Goal: Task Accomplishment & Management: Manage account settings

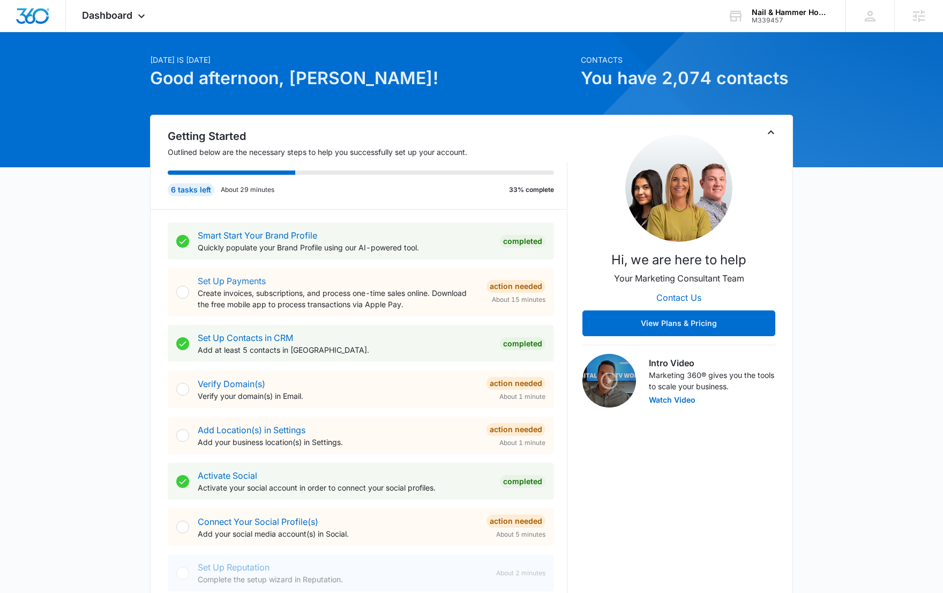
scroll to position [31, 0]
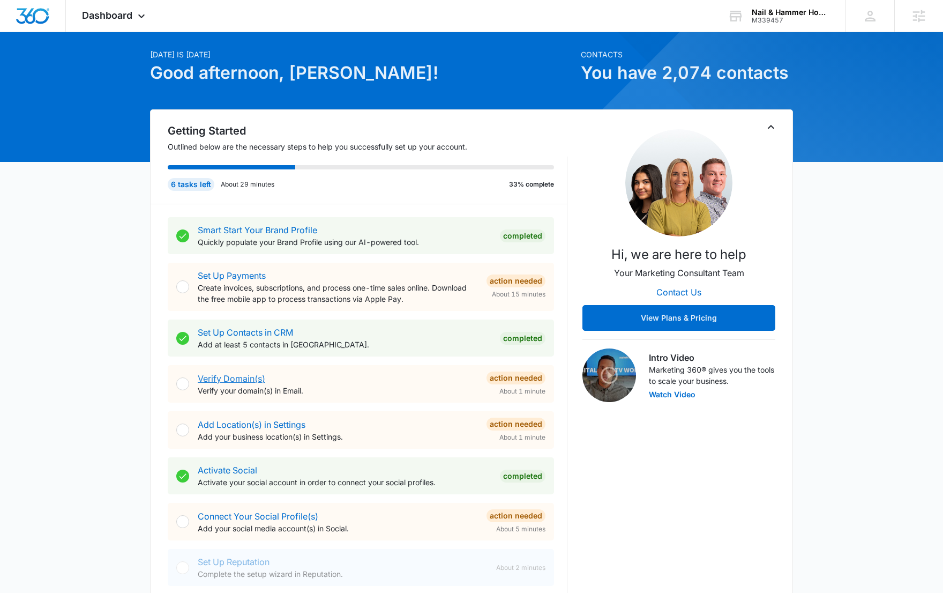
click at [242, 377] on link "Verify Domain(s)" at bounding box center [232, 378] width 68 height 11
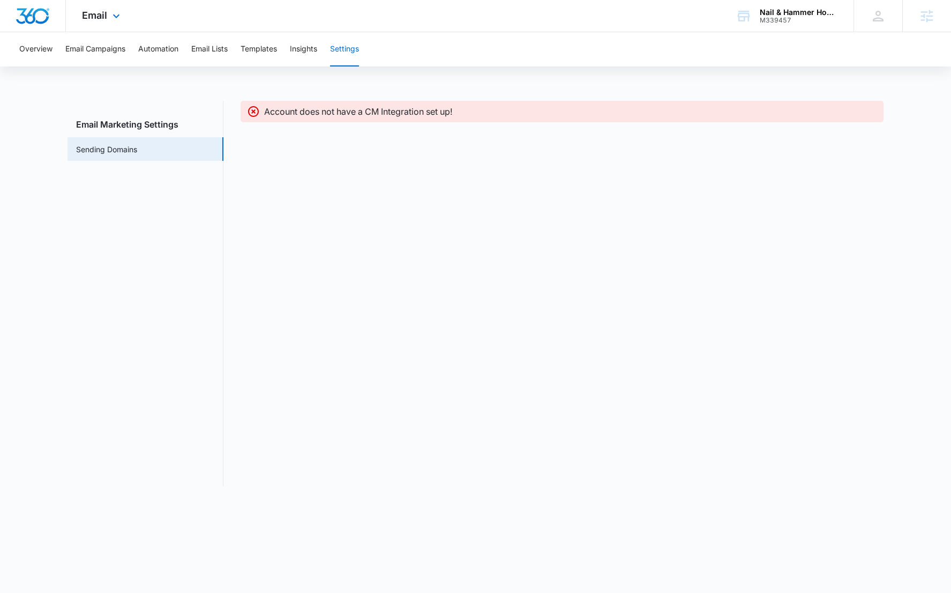
click at [41, 25] on div at bounding box center [33, 16] width 66 height 32
click at [50, 11] on div at bounding box center [33, 16] width 66 height 32
click at [31, 5] on div at bounding box center [33, 16] width 66 height 32
click at [110, 20] on icon at bounding box center [116, 18] width 13 height 13
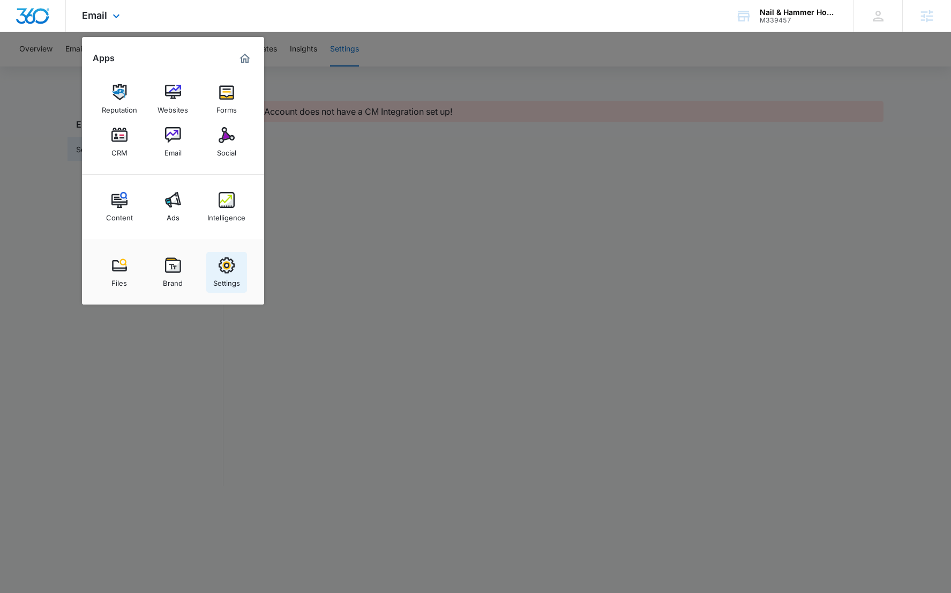
click at [226, 267] on img at bounding box center [227, 265] width 16 height 16
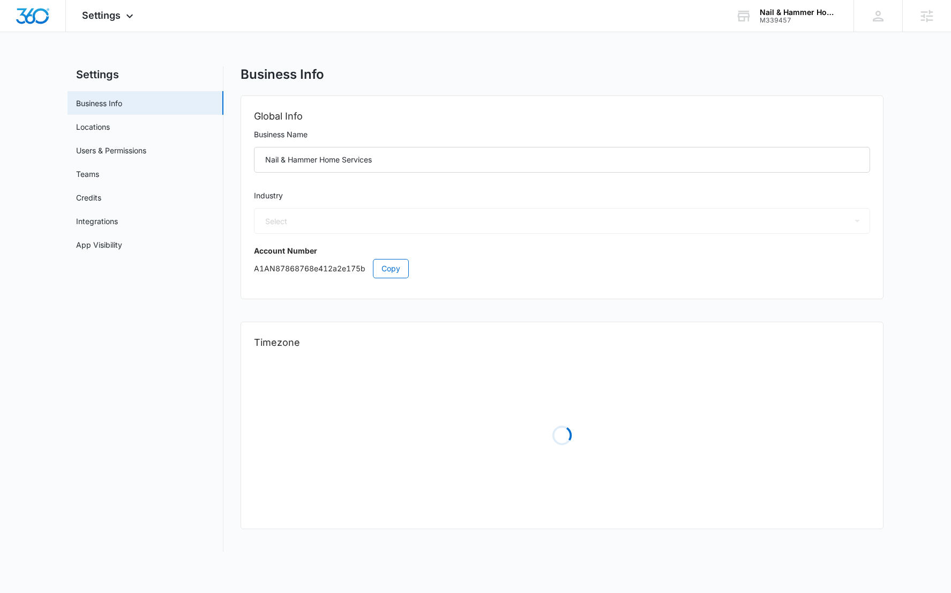
select select "4"
select select "US"
select select "[GEOGRAPHIC_DATA]/[US_STATE]/[GEOGRAPHIC_DATA]"
click at [95, 150] on link "Users & Permissions" at bounding box center [111, 150] width 70 height 11
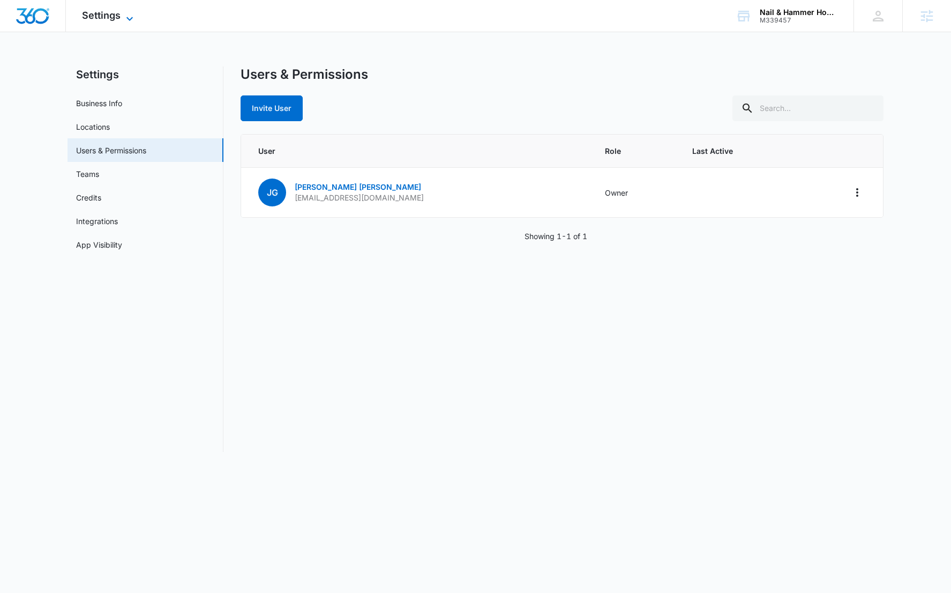
click at [108, 19] on span "Settings" at bounding box center [101, 15] width 39 height 11
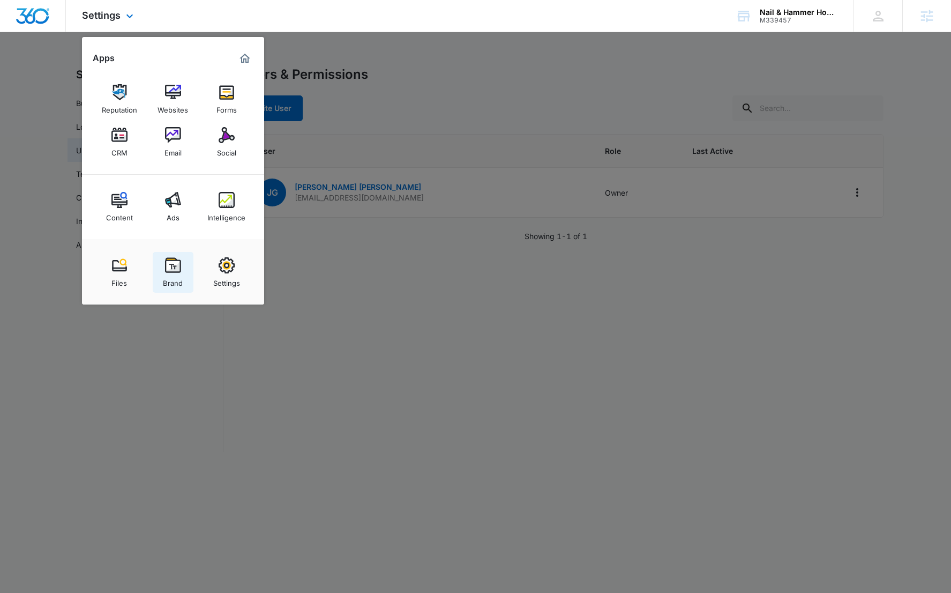
click at [173, 279] on div "Brand" at bounding box center [173, 280] width 20 height 14
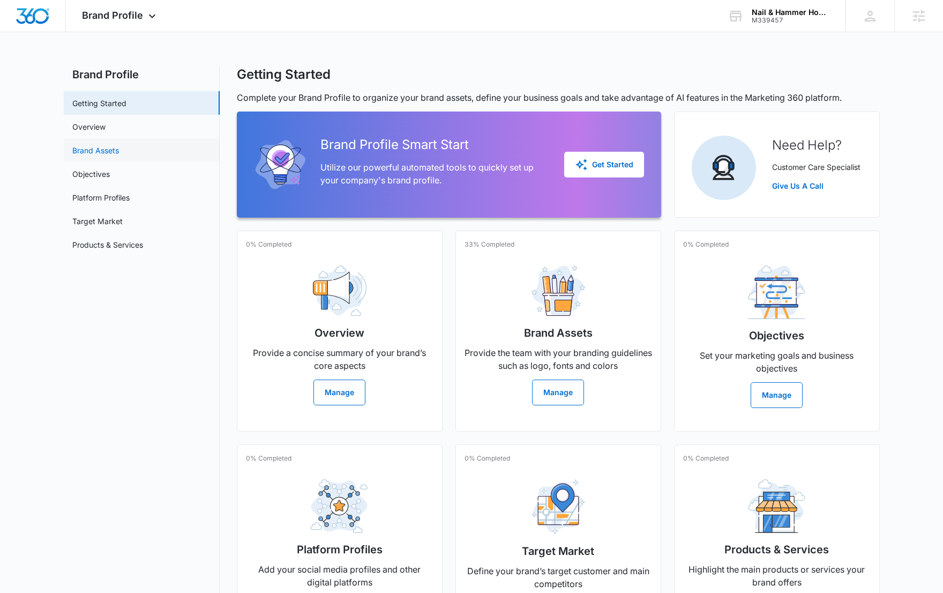
click at [119, 150] on link "Brand Assets" at bounding box center [95, 150] width 47 height 11
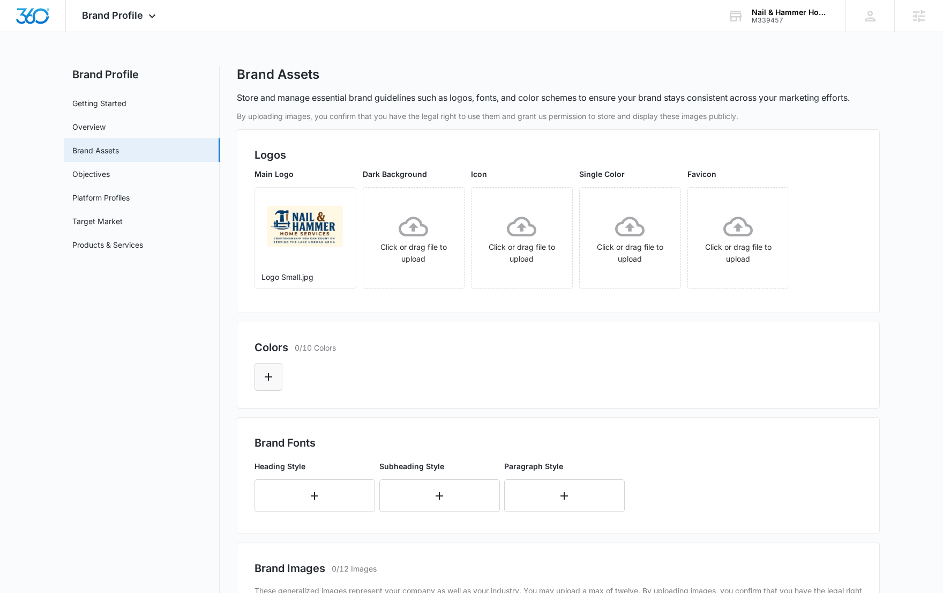
click at [270, 380] on icon "Edit Color" at bounding box center [268, 376] width 13 height 13
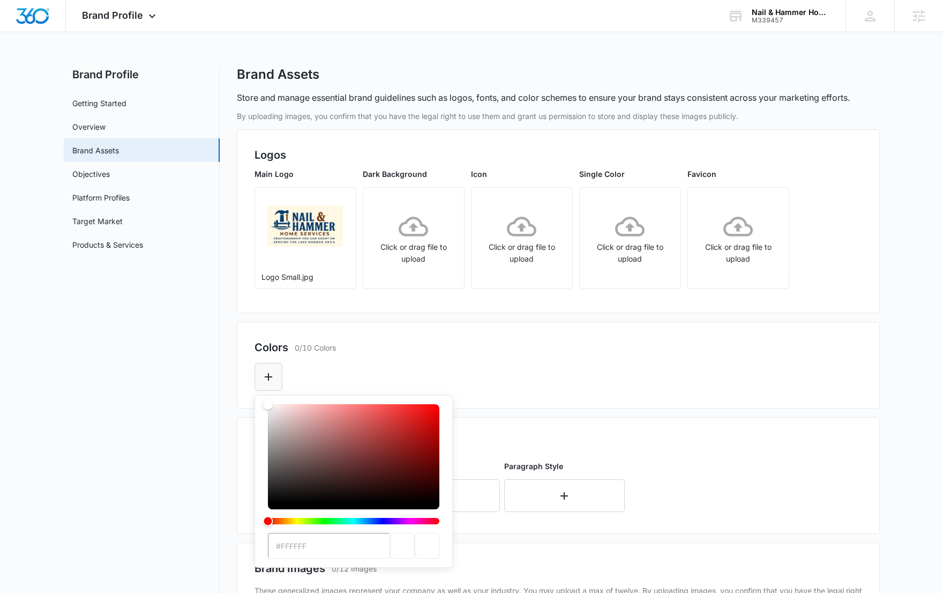
type input "#FFF7E4"
click at [495, 333] on div "Colors 1/10 Colors #FFF7E4 Recent Colors Brand Colors" at bounding box center [558, 366] width 643 height 88
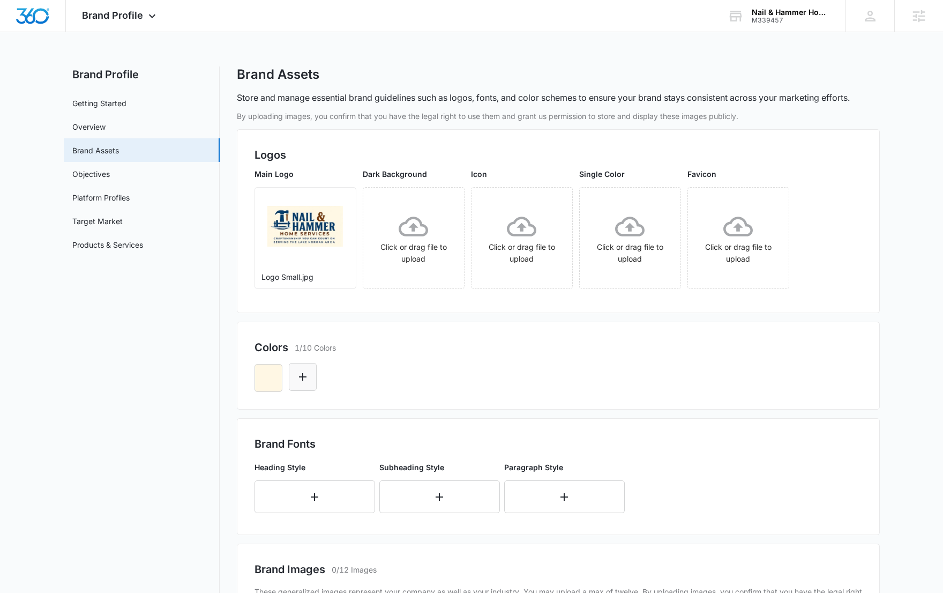
click at [306, 372] on icon "Edit Color" at bounding box center [302, 376] width 13 height 13
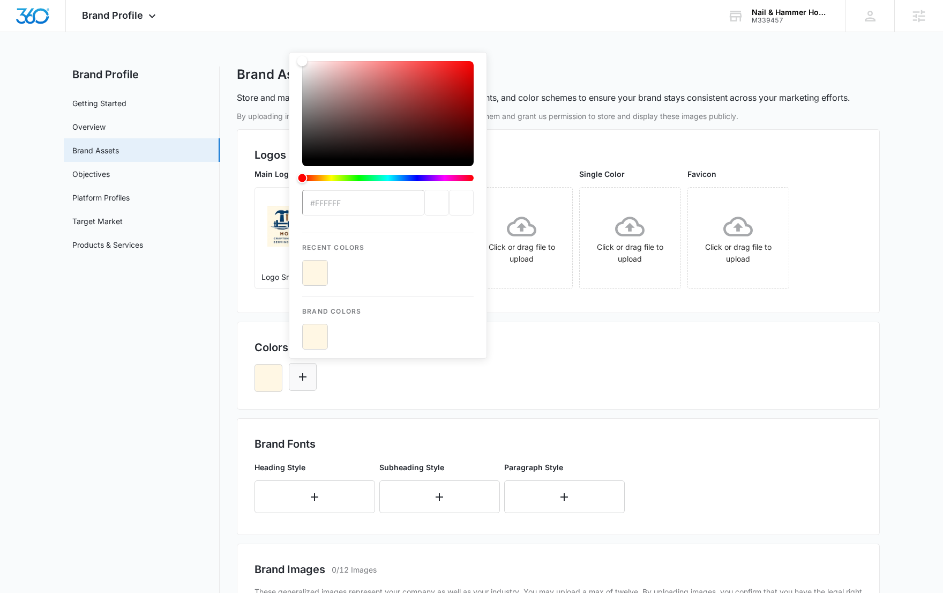
type input "#003D6C"
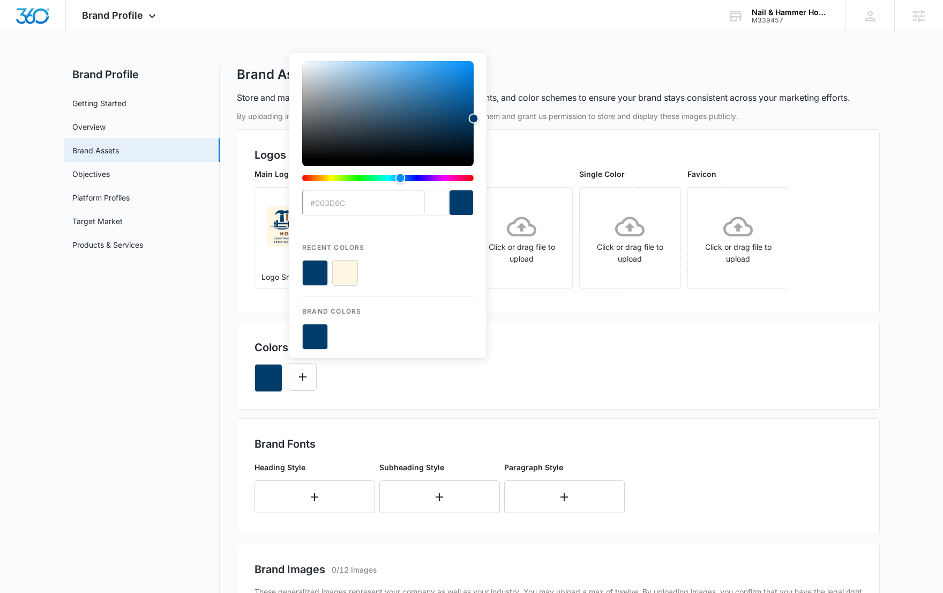
drag, startPoint x: 516, startPoint y: 379, endPoint x: 347, endPoint y: 388, distance: 169.6
click at [515, 379] on div "#003D6C Recent Colors Brand Colors" at bounding box center [559, 373] width 608 height 36
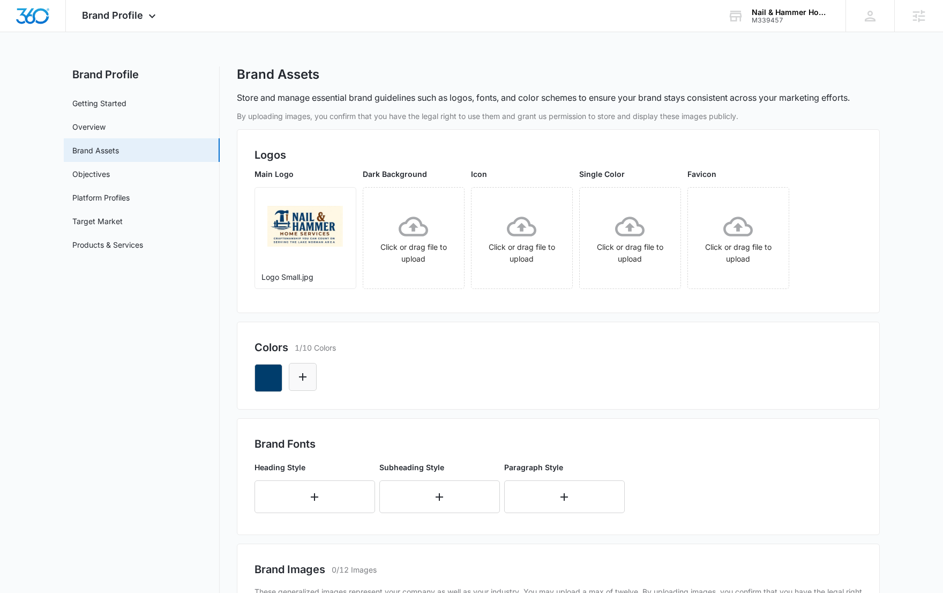
click at [308, 379] on icon "Edit Color" at bounding box center [302, 376] width 13 height 13
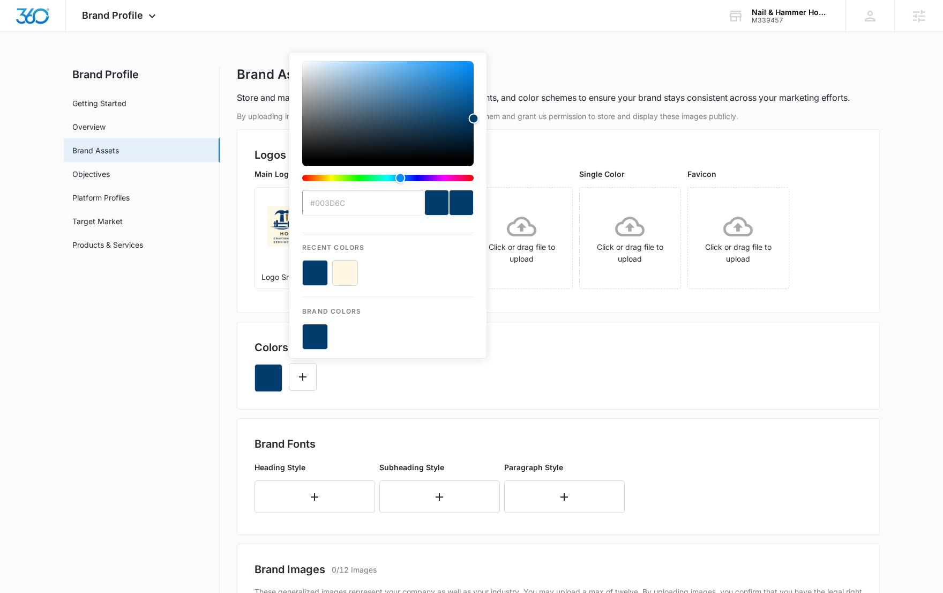
click at [343, 273] on button "color-picker-container" at bounding box center [345, 273] width 26 height 26
type input "#FFFFFF"
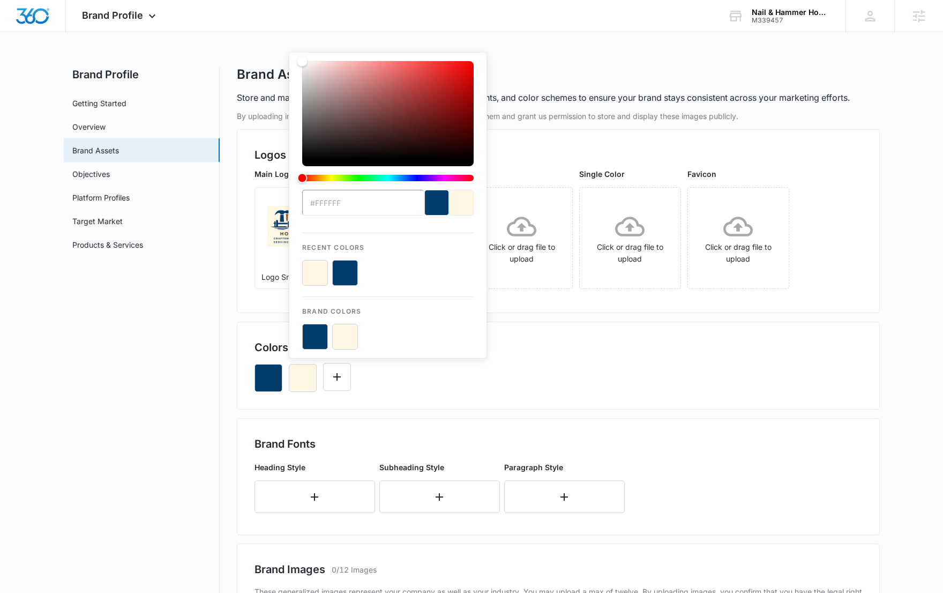
drag, startPoint x: 404, startPoint y: 395, endPoint x: 343, endPoint y: 385, distance: 62.4
click at [404, 395] on div "Colors 2/10 Colors #FFFFFF Recent Colors Brand Colors" at bounding box center [558, 366] width 643 height 88
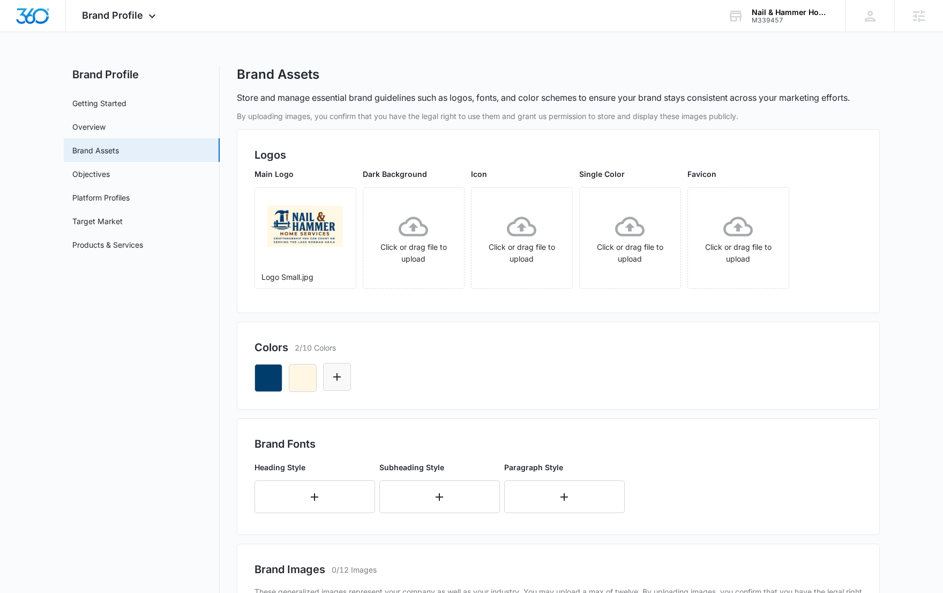
click at [337, 370] on icon "Edit Color" at bounding box center [337, 376] width 13 height 13
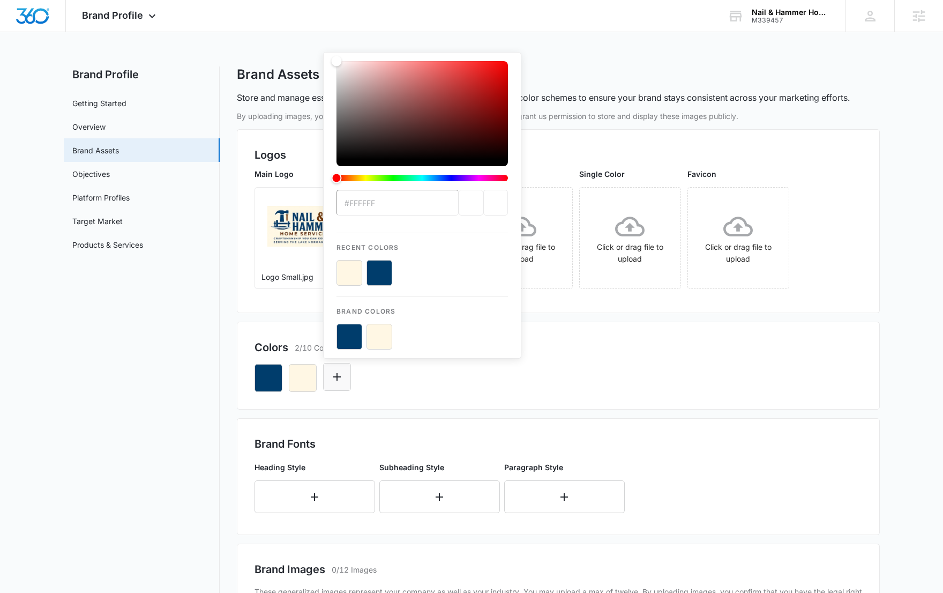
type input "#773603"
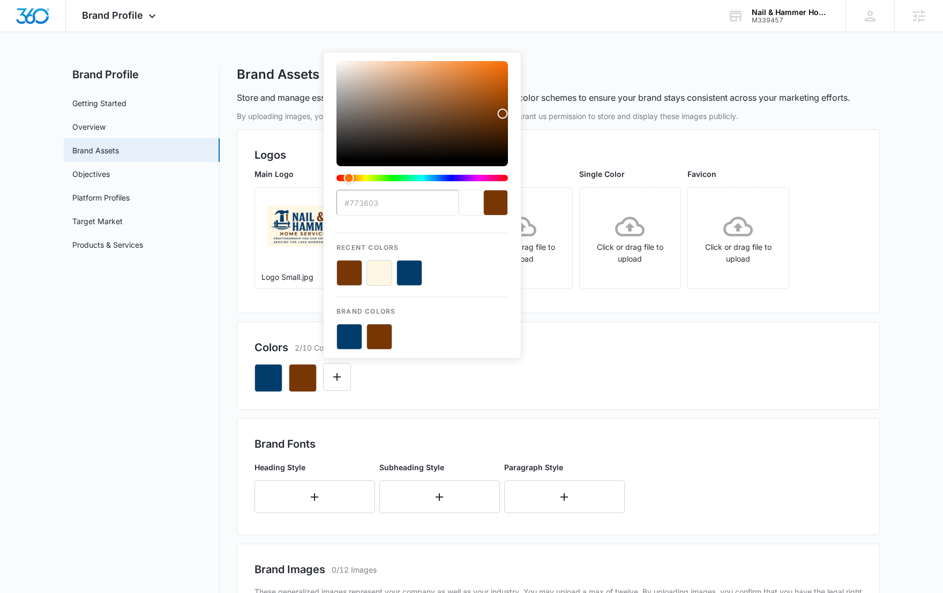
click at [419, 382] on div "#773603 Recent Colors Brand Colors" at bounding box center [559, 373] width 608 height 36
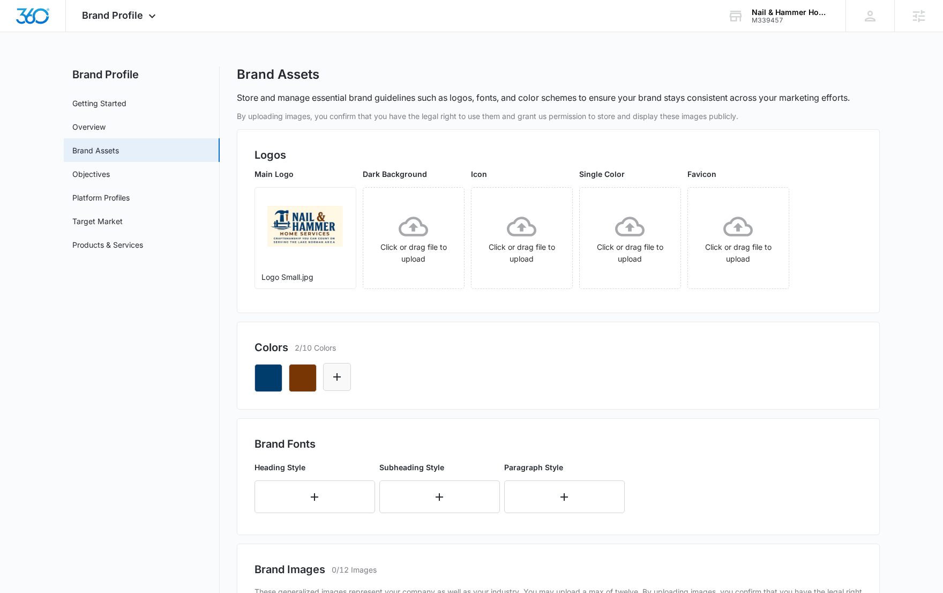
click at [326, 374] on button "Edit Color" at bounding box center [337, 377] width 28 height 28
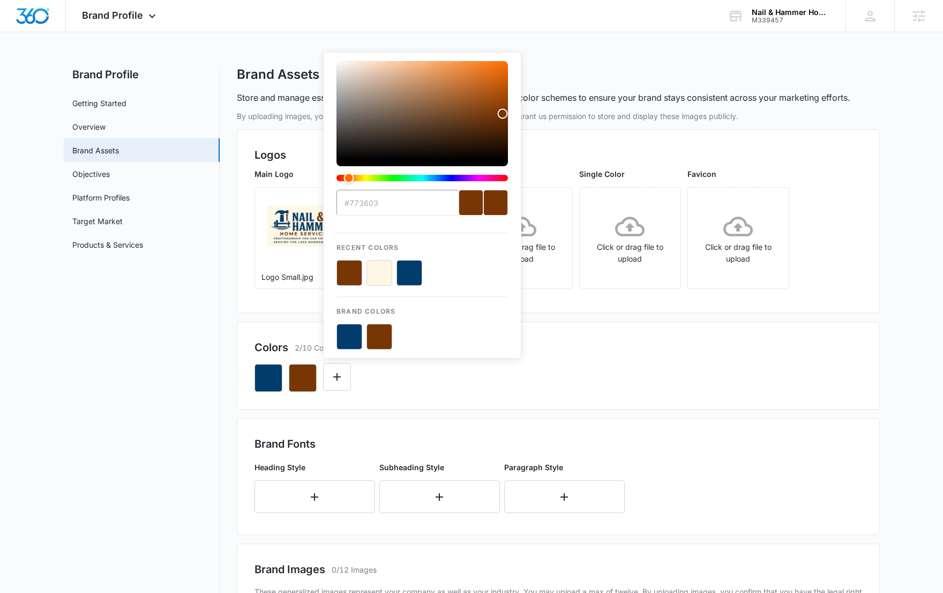
click at [374, 267] on button "color-picker-container" at bounding box center [380, 273] width 26 height 26
type input "#FFFFFF"
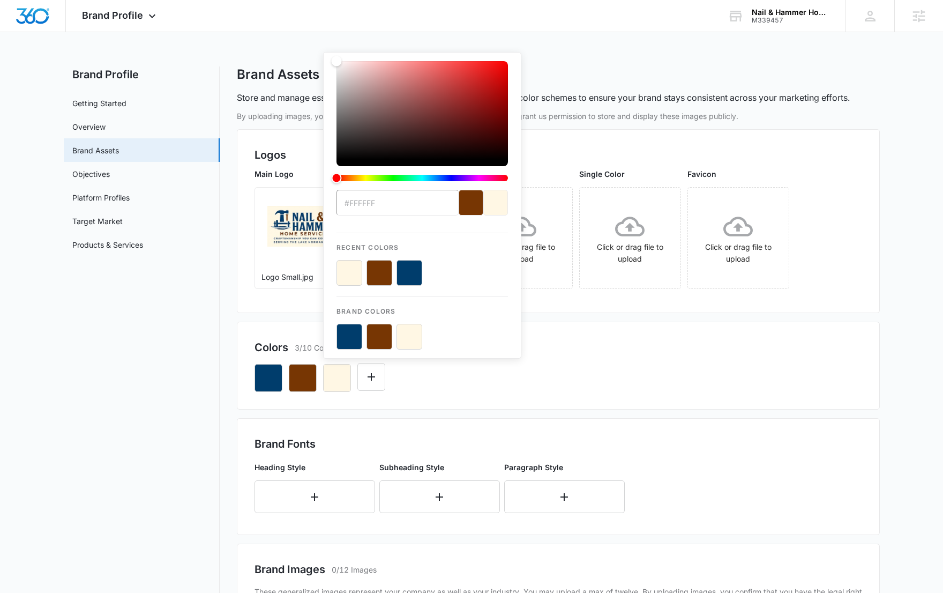
click at [668, 366] on div "#FFFFFF Recent Colors Brand Colors" at bounding box center [559, 373] width 608 height 36
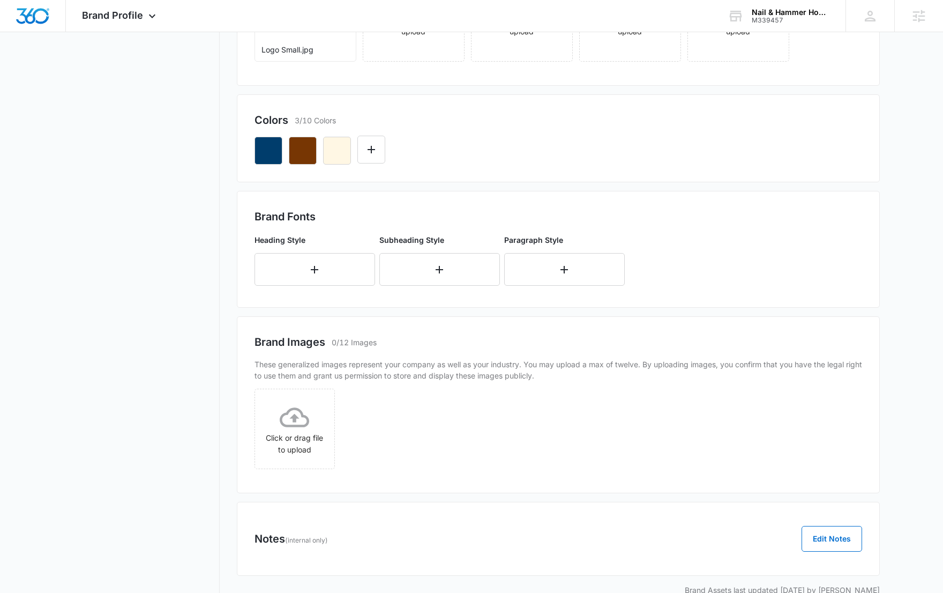
scroll to position [250, 0]
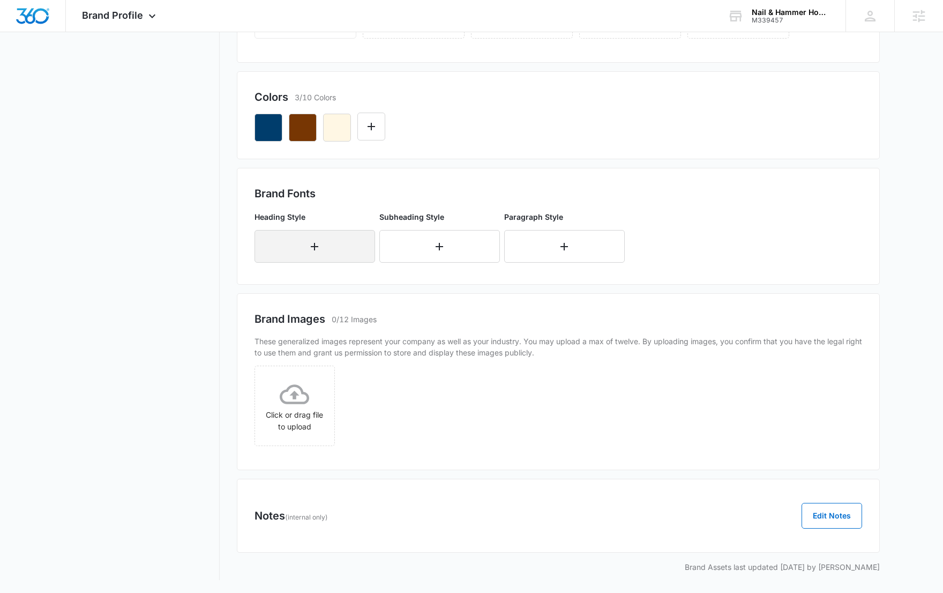
click at [355, 249] on button "button" at bounding box center [315, 246] width 121 height 33
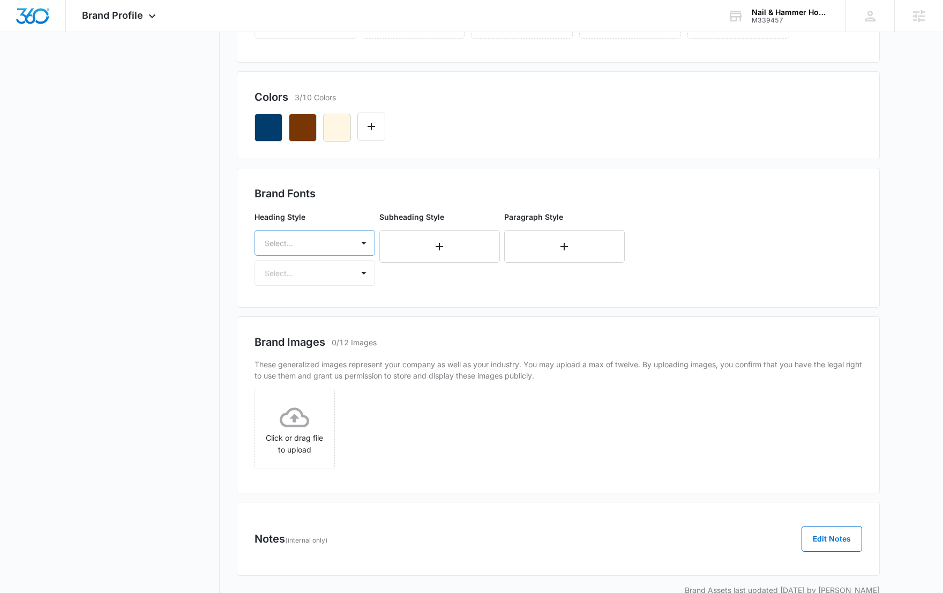
click at [345, 245] on div "Select..." at bounding box center [304, 243] width 98 height 24
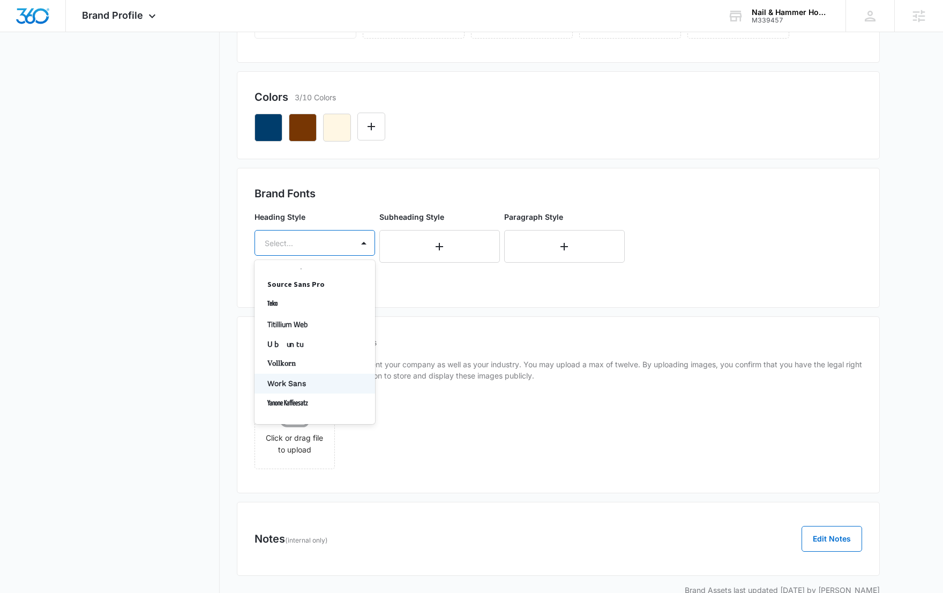
click at [330, 378] on p "Work Sans" at bounding box center [313, 383] width 93 height 11
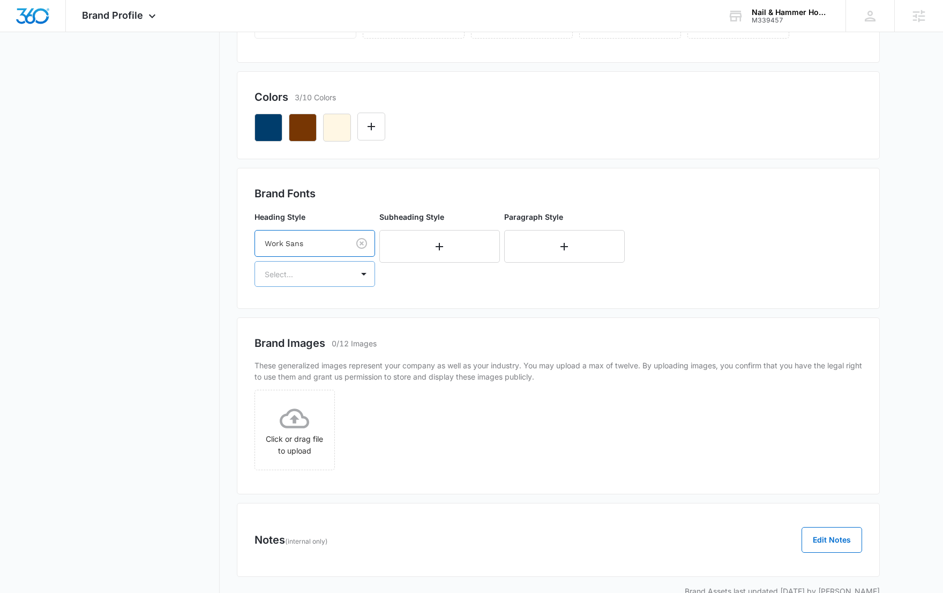
click at [317, 274] on div at bounding box center [302, 273] width 75 height 13
click at [306, 326] on p "Bold" at bounding box center [313, 331] width 93 height 11
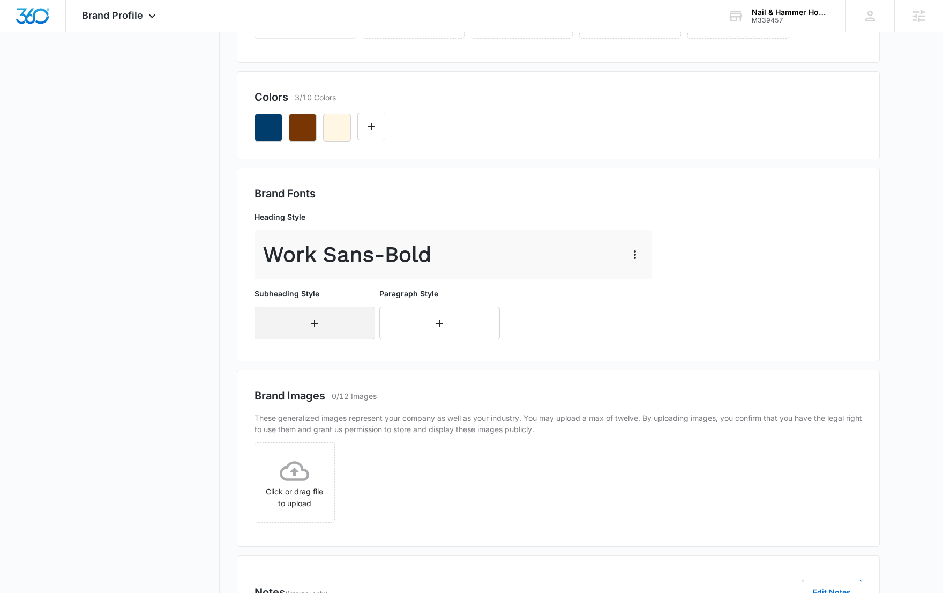
click at [314, 324] on icon "button" at bounding box center [315, 323] width 8 height 8
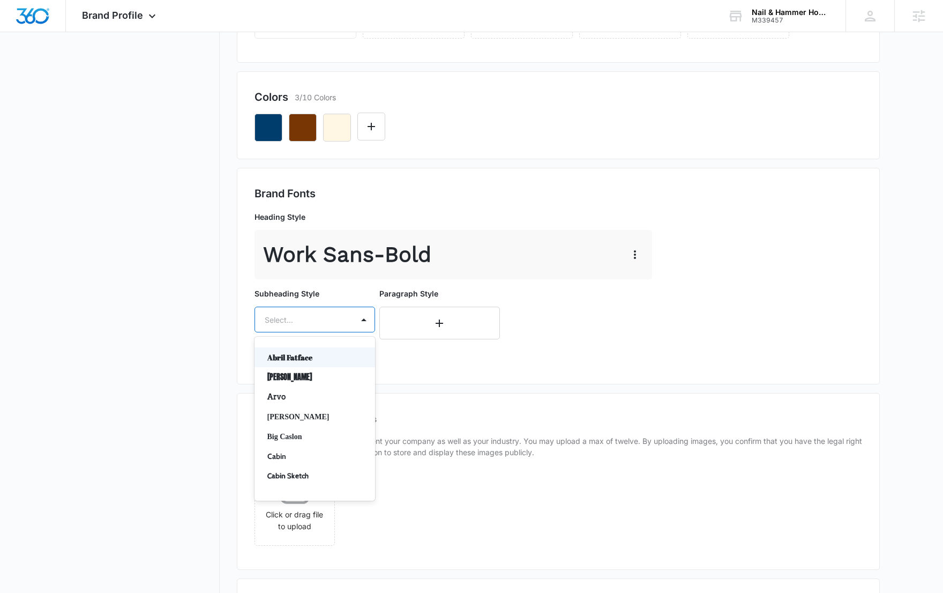
click at [320, 320] on div at bounding box center [302, 319] width 75 height 13
type input "work"
click at [339, 357] on p "Work Sans" at bounding box center [313, 357] width 93 height 11
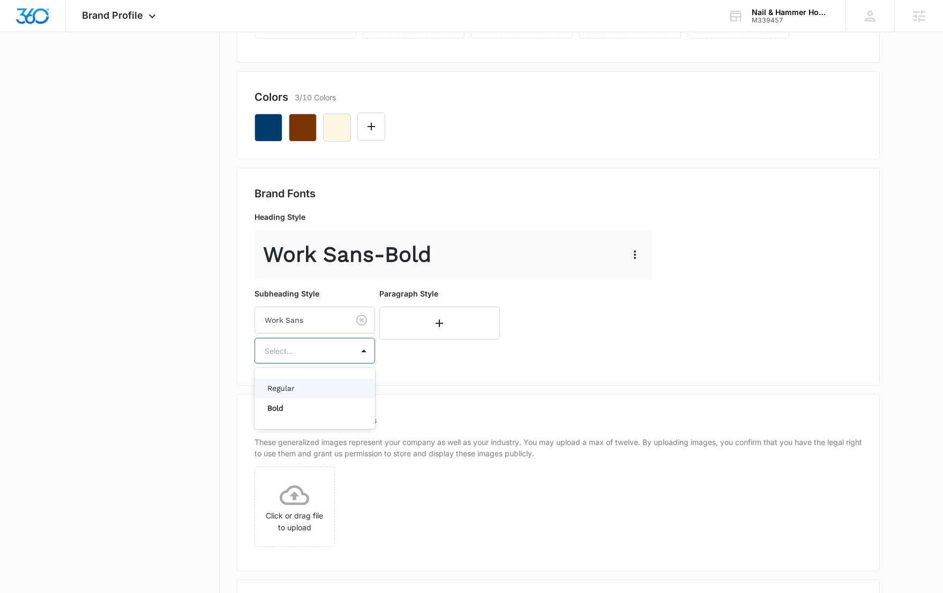
click at [341, 351] on div "Select..." at bounding box center [304, 351] width 98 height 24
click at [325, 390] on p "Regular" at bounding box center [313, 388] width 93 height 11
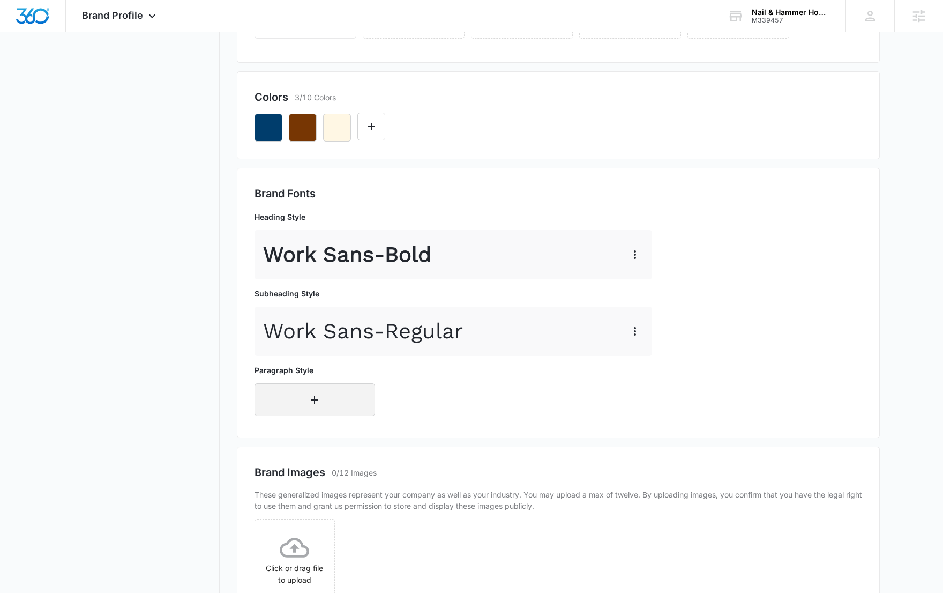
click at [324, 401] on button "button" at bounding box center [315, 399] width 121 height 33
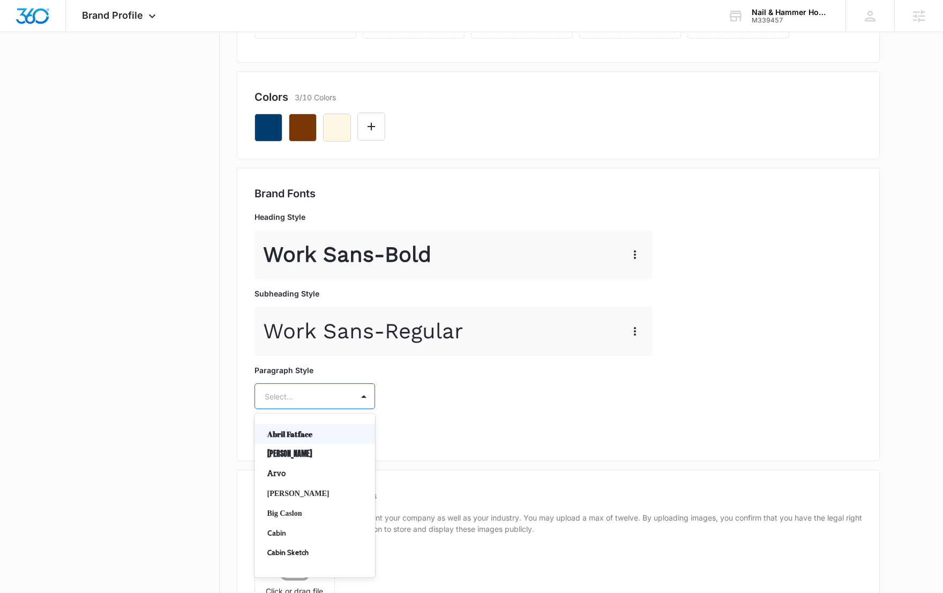
click at [324, 401] on div at bounding box center [302, 396] width 75 height 13
type input "work"
click at [328, 432] on p "Work Sans" at bounding box center [313, 433] width 93 height 11
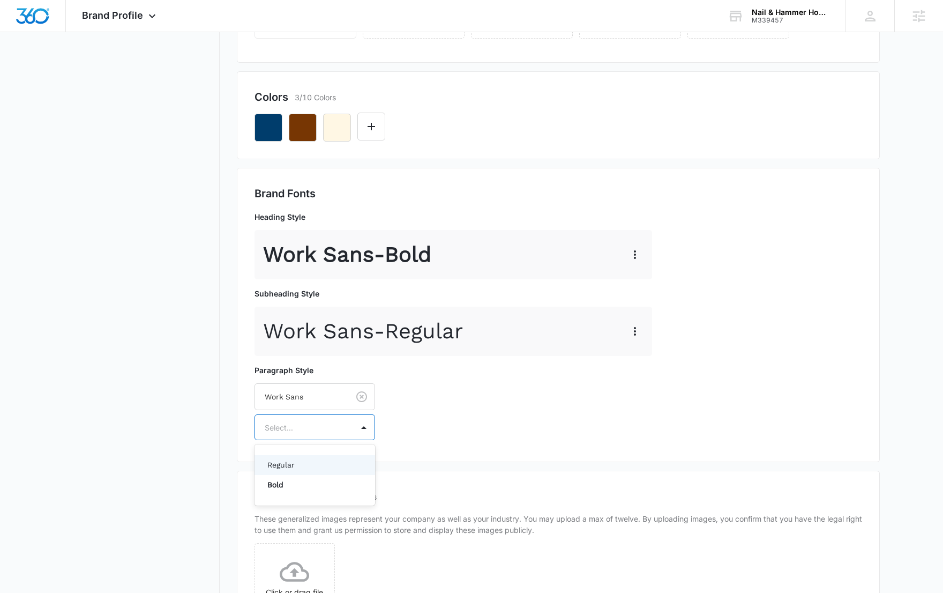
click at [328, 432] on div at bounding box center [302, 427] width 75 height 13
click at [326, 466] on p "Regular" at bounding box center [313, 464] width 93 height 11
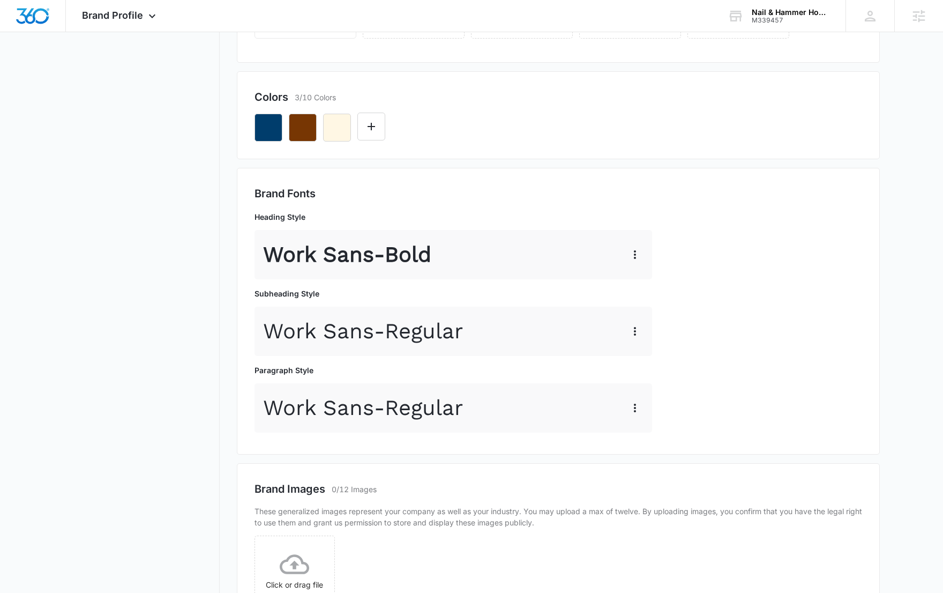
click at [163, 368] on nav "Brand Profile Getting Started Overview Brand Assets Objectives Platform Profile…" at bounding box center [142, 283] width 156 height 934
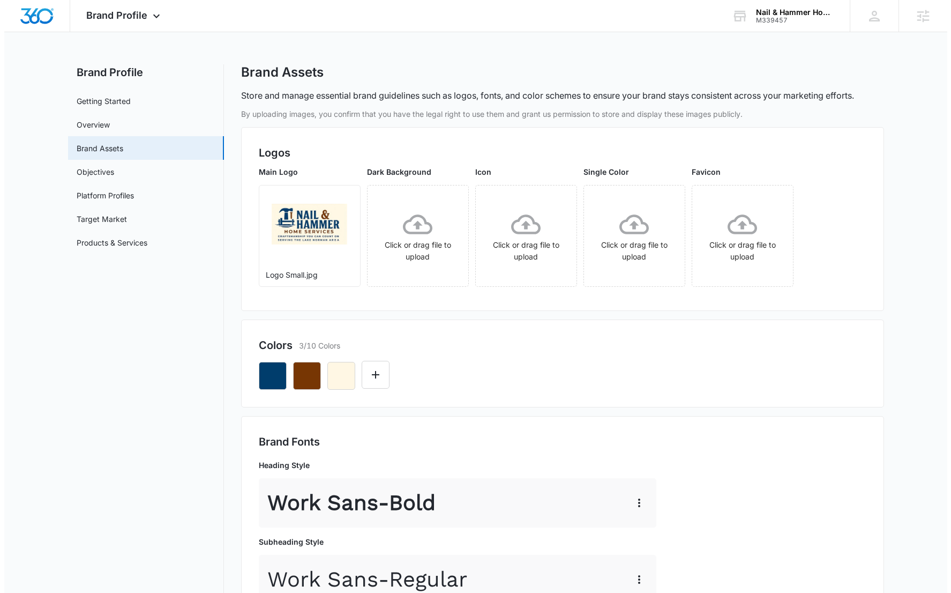
scroll to position [0, 0]
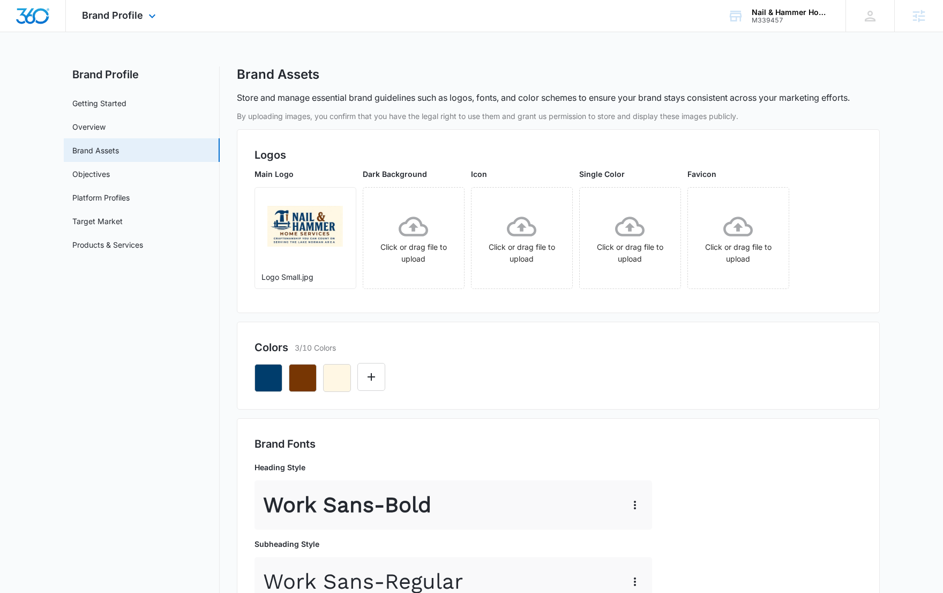
click at [100, 21] on div "Brand Profile Apps Reputation Websites Forms CRM Email Social Content Ads Intel…" at bounding box center [120, 16] width 109 height 32
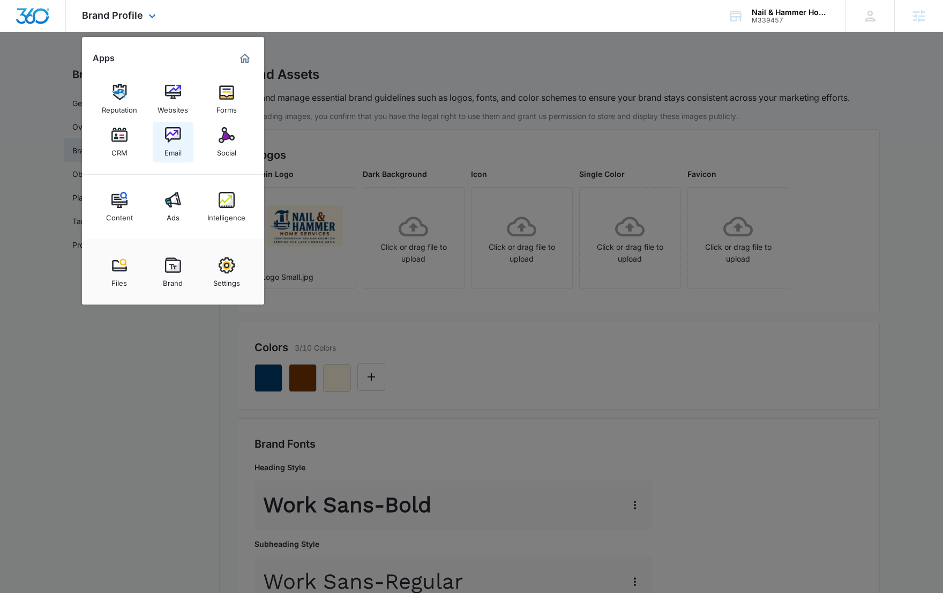
click at [172, 135] on img at bounding box center [173, 135] width 16 height 16
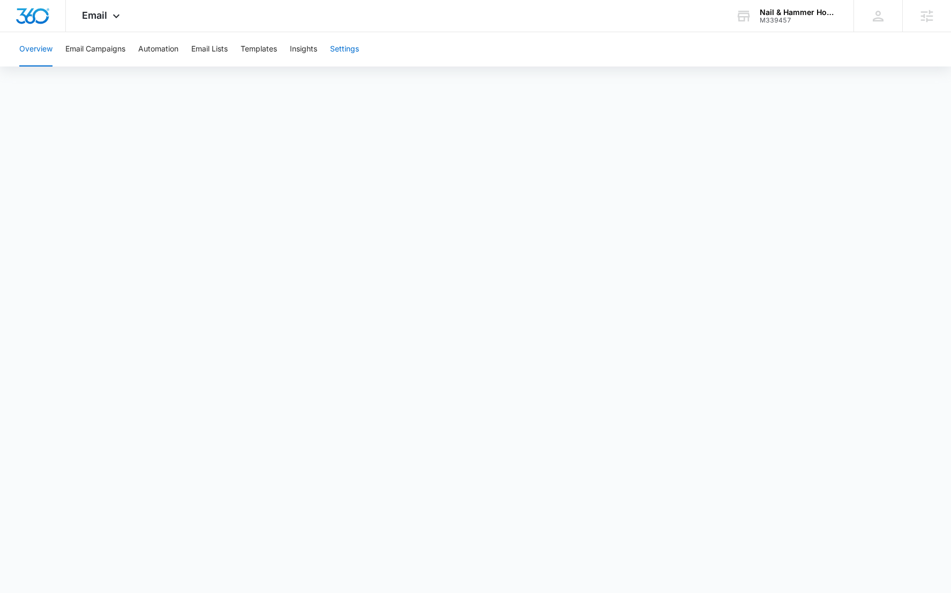
click at [345, 50] on button "Settings" at bounding box center [344, 49] width 29 height 34
